Goal: Task Accomplishment & Management: Use online tool/utility

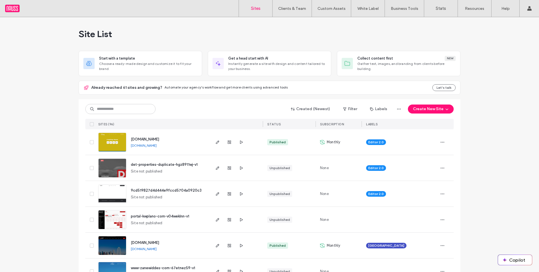
click at [148, 103] on div "Created (Newest) Filter Labels Create New Site SITES (96) STATUS SUBSCRIPTION L…" at bounding box center [269, 114] width 368 height 30
click at [146, 109] on input at bounding box center [120, 109] width 70 height 10
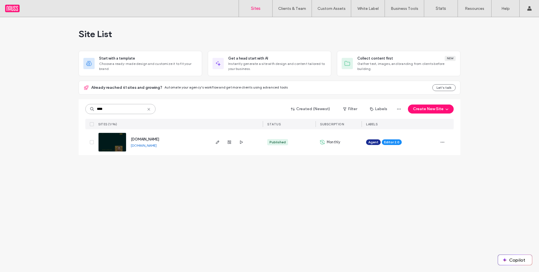
type input "****"
click at [158, 138] on span "[DOMAIN_NAME]" at bounding box center [145, 139] width 28 height 4
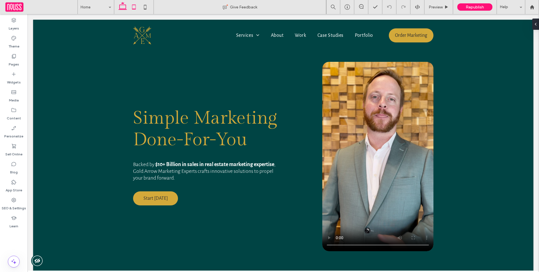
click at [137, 6] on icon at bounding box center [133, 6] width 11 height 11
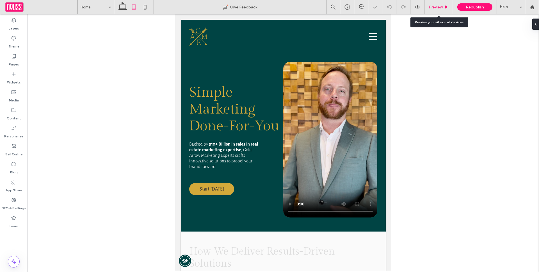
drag, startPoint x: 438, startPoint y: 5, endPoint x: 209, endPoint y: 6, distance: 229.4
click at [438, 5] on span "Preview" at bounding box center [436, 7] width 14 height 5
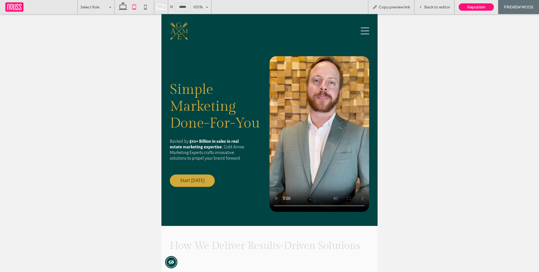
click at [354, 35] on div at bounding box center [326, 30] width 85 height 21
click at [361, 33] on icon at bounding box center [365, 31] width 8 height 8
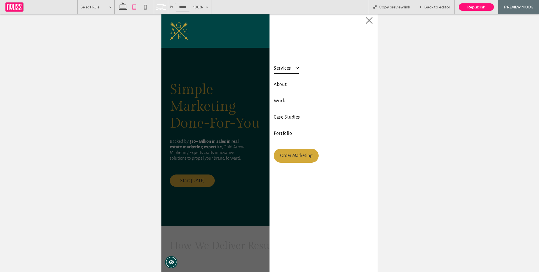
click at [292, 68] on span at bounding box center [294, 68] width 9 height 6
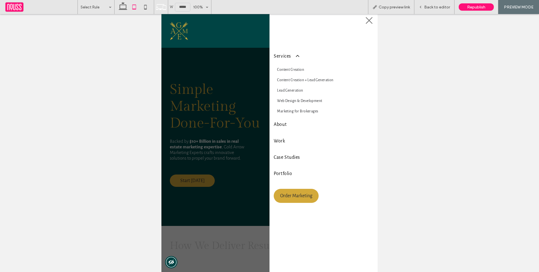
click at [211, 99] on div at bounding box center [269, 143] width 216 height 258
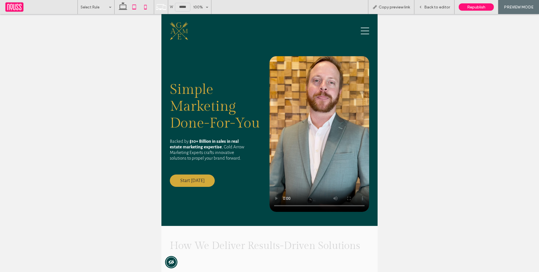
click at [149, 8] on icon at bounding box center [145, 6] width 11 height 11
type input "*****"
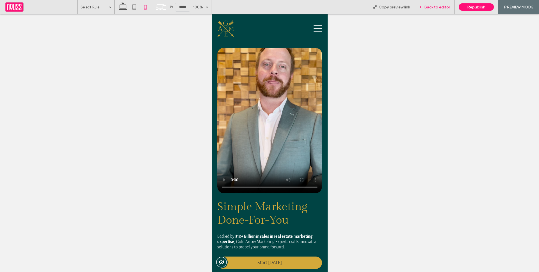
click at [434, 8] on span "Back to editor" at bounding box center [437, 7] width 26 height 5
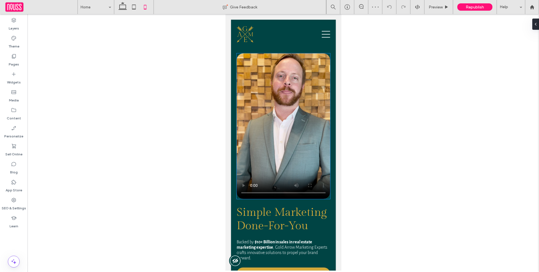
click at [288, 76] on video at bounding box center [282, 125] width 93 height 145
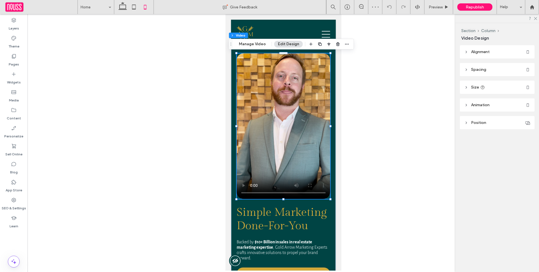
click at [512, 81] on header "Size" at bounding box center [497, 87] width 75 height 13
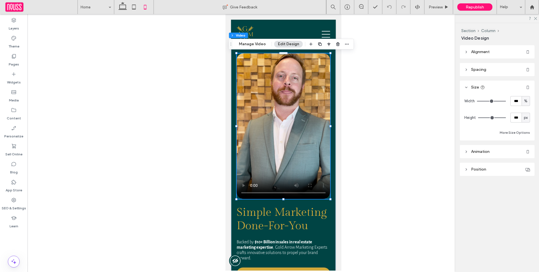
type input "***"
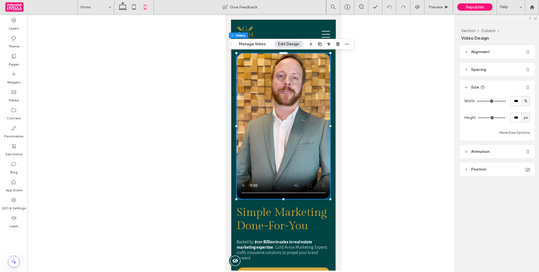
type input "***"
drag, startPoint x: 503, startPoint y: 117, endPoint x: 512, endPoint y: 118, distance: 9.6
click at [506, 118] on input "range" at bounding box center [492, 117] width 28 height 1
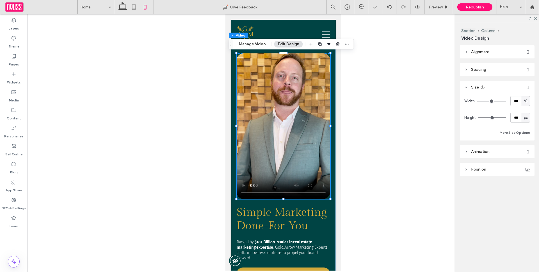
click at [286, 105] on video at bounding box center [282, 125] width 93 height 145
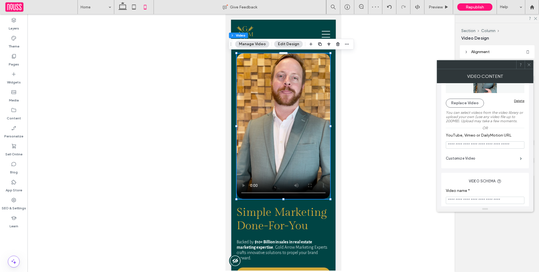
scroll to position [72, 0]
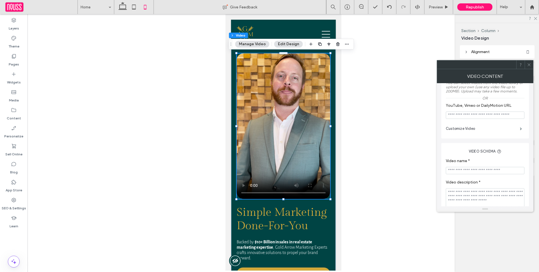
click at [505, 123] on div "Customize Video" at bounding box center [485, 129] width 79 height 14
click at [506, 126] on label "Customize Video" at bounding box center [483, 128] width 74 height 11
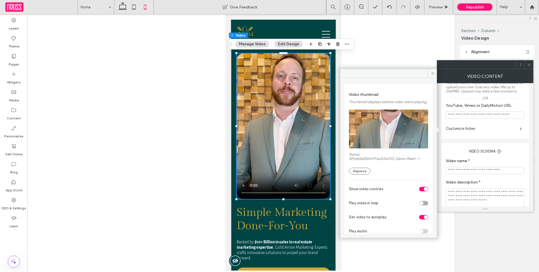
scroll to position [0, 0]
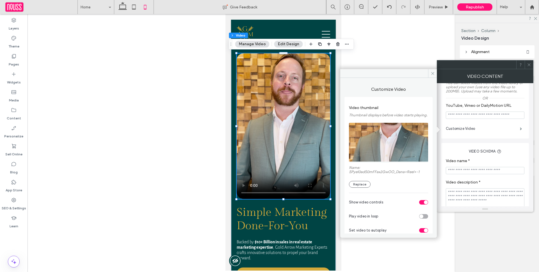
click at [529, 63] on icon at bounding box center [529, 65] width 4 height 4
